Goal: Task Accomplishment & Management: Use online tool/utility

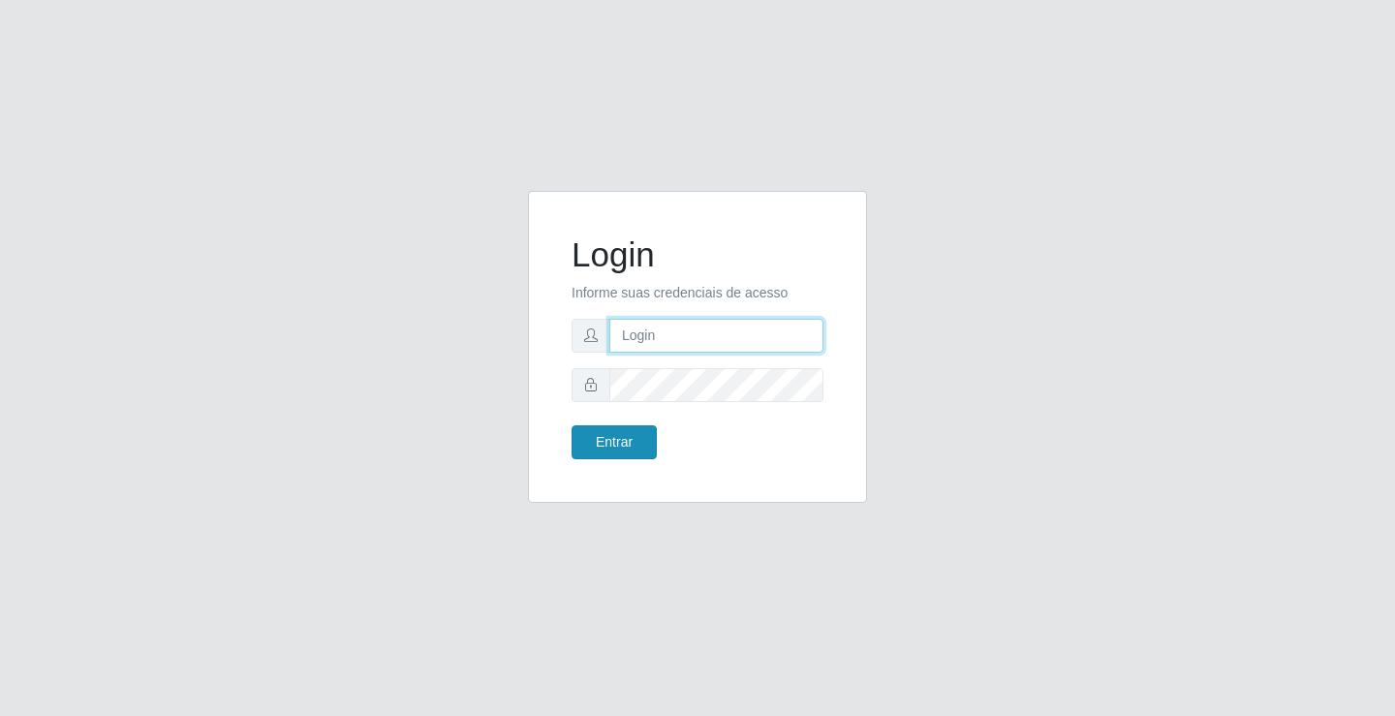
type input "[EMAIL_ADDRESS][DOMAIN_NAME]"
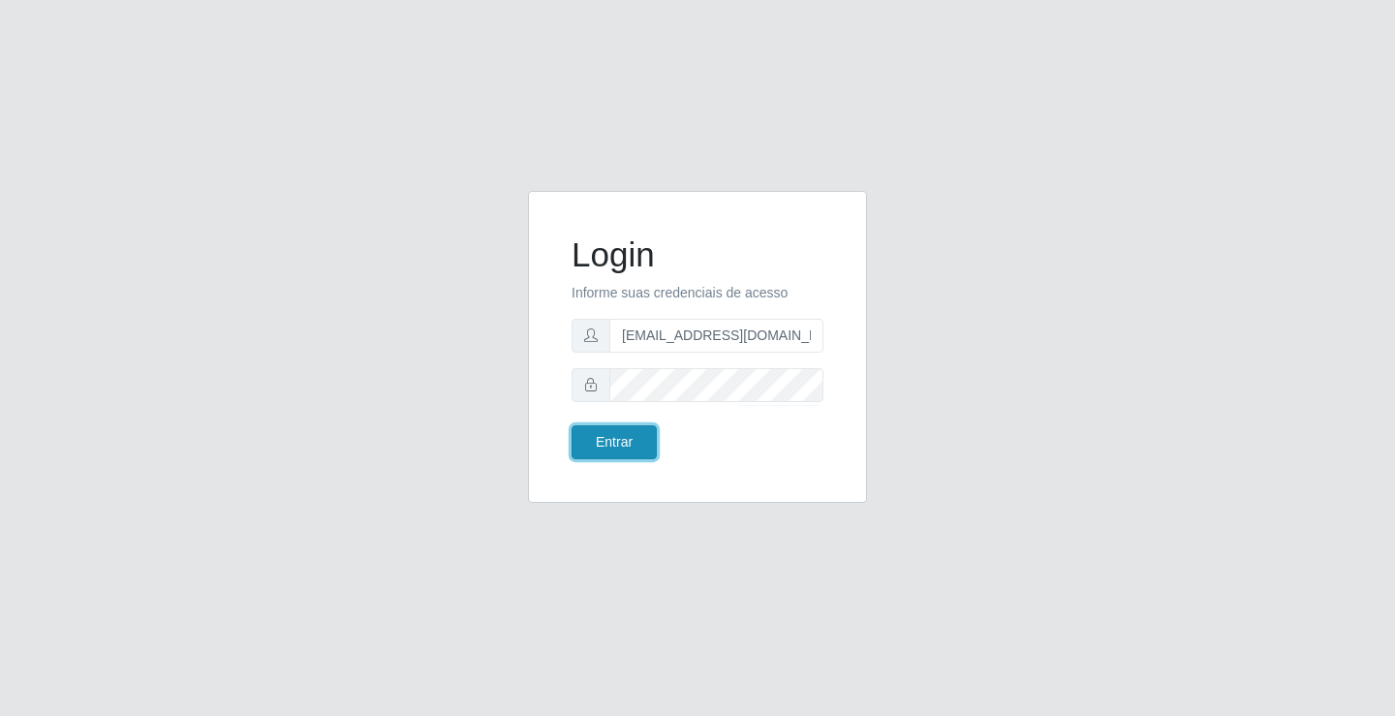
click at [627, 449] on button "Entrar" at bounding box center [614, 442] width 85 height 34
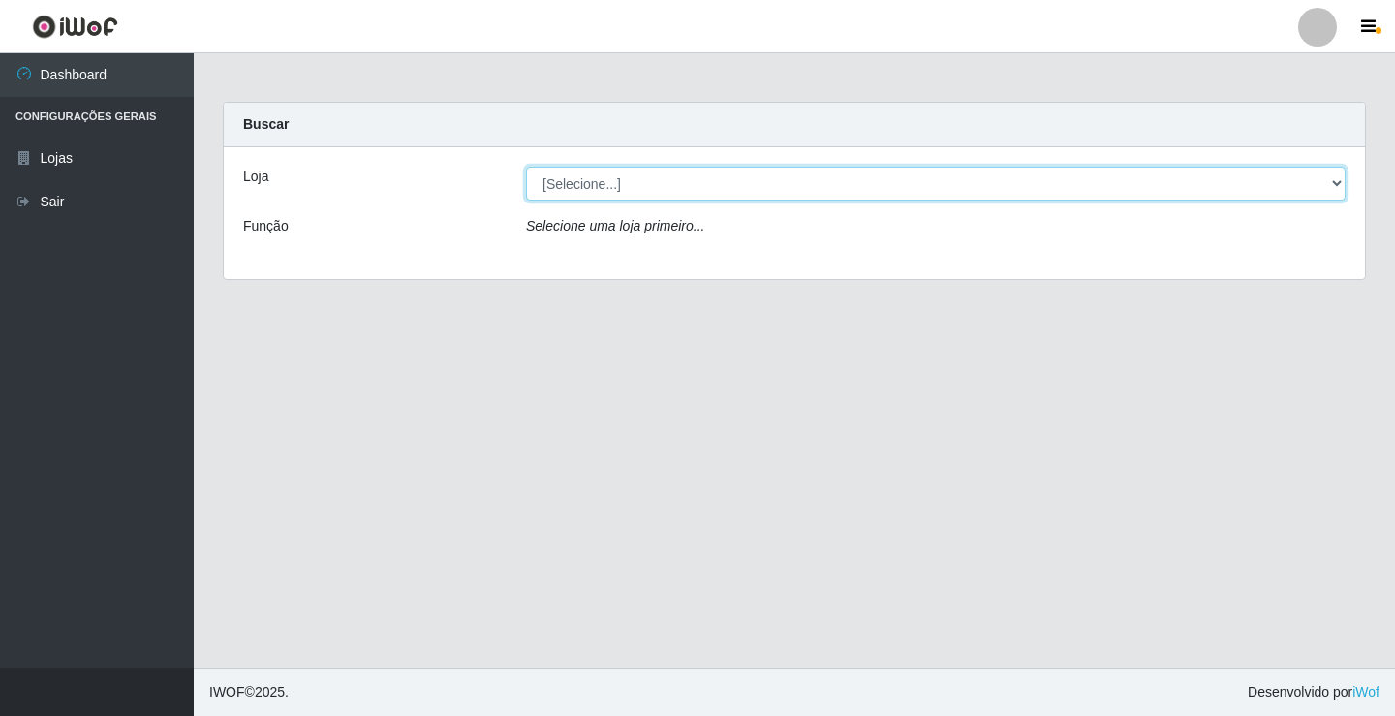
click at [648, 197] on select "[Selecione...] Rede Potiguar 4 - Extremoz" at bounding box center [936, 184] width 820 height 34
select select "78"
click at [526, 167] on select "[Selecione...] Rede Potiguar 4 - Extremoz" at bounding box center [936, 184] width 820 height 34
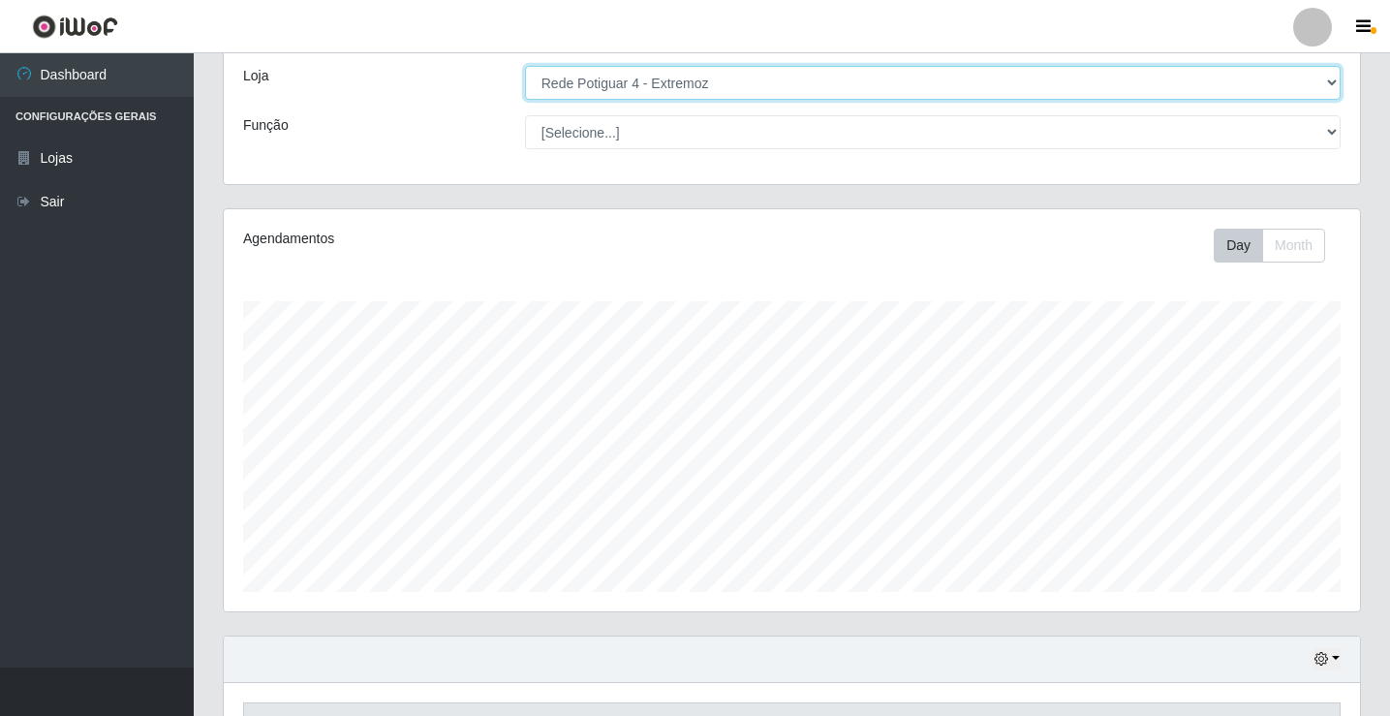
scroll to position [226, 0]
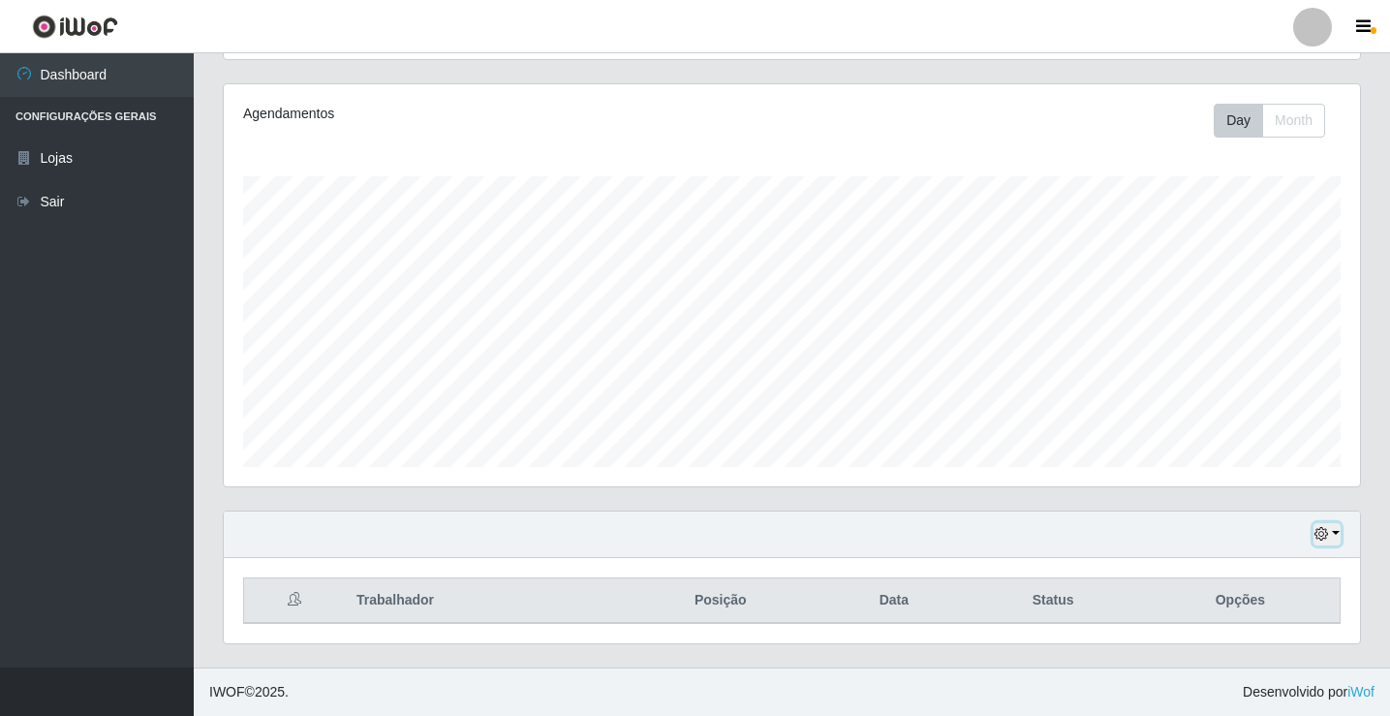
click at [1329, 533] on button "button" at bounding box center [1327, 534] width 27 height 22
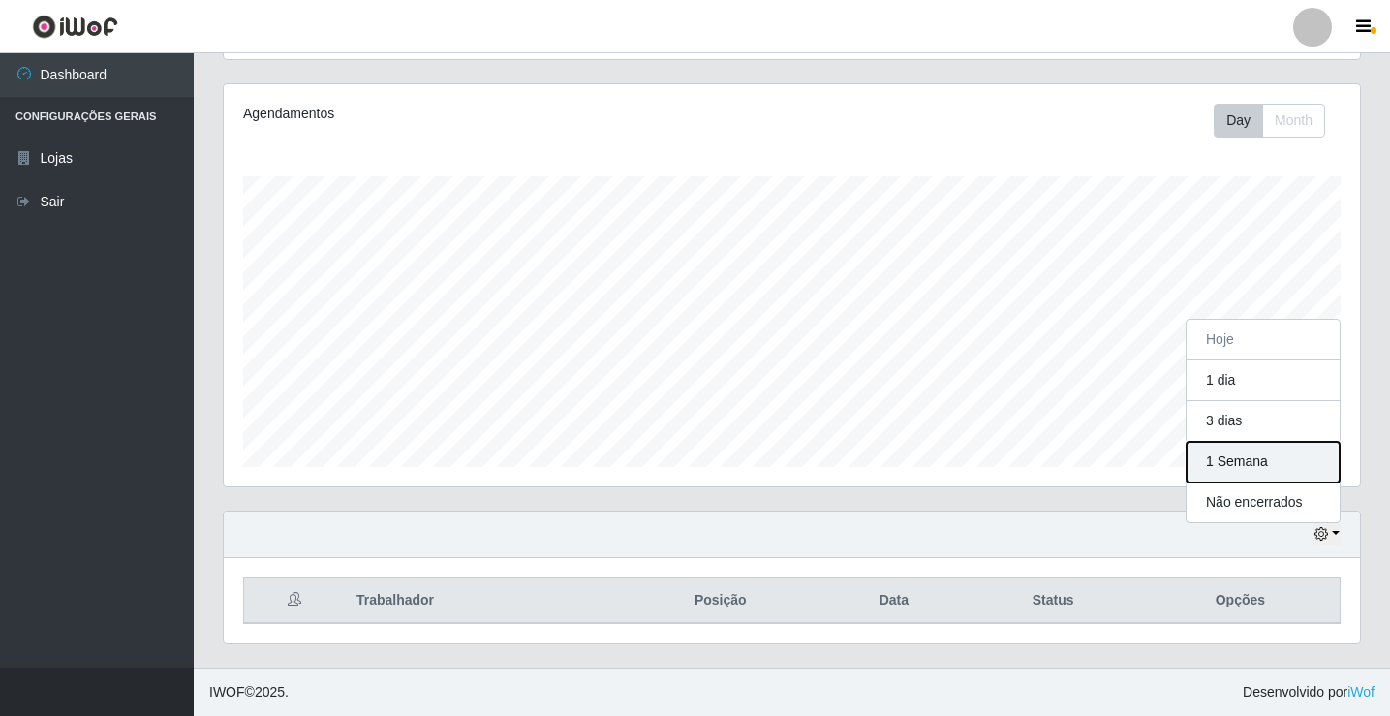
click at [1260, 470] on button "1 Semana" at bounding box center [1263, 462] width 153 height 41
